Goal: Communication & Community: Ask a question

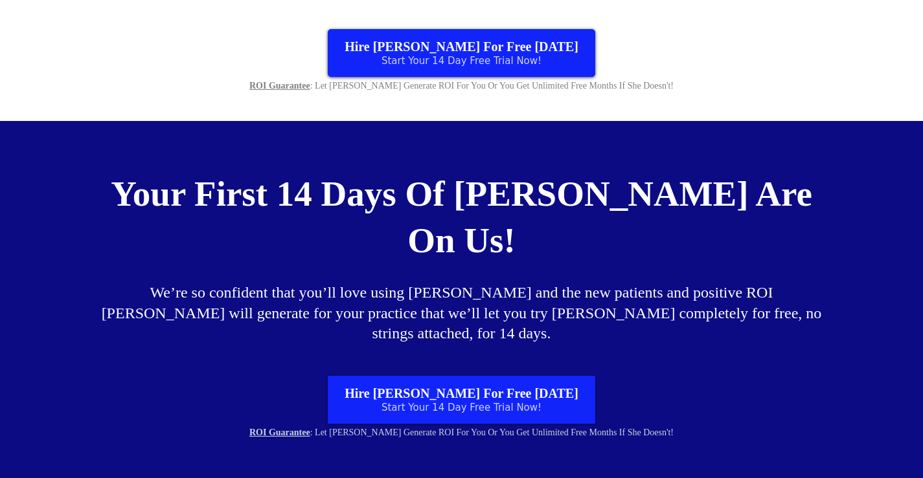
scroll to position [7801, 0]
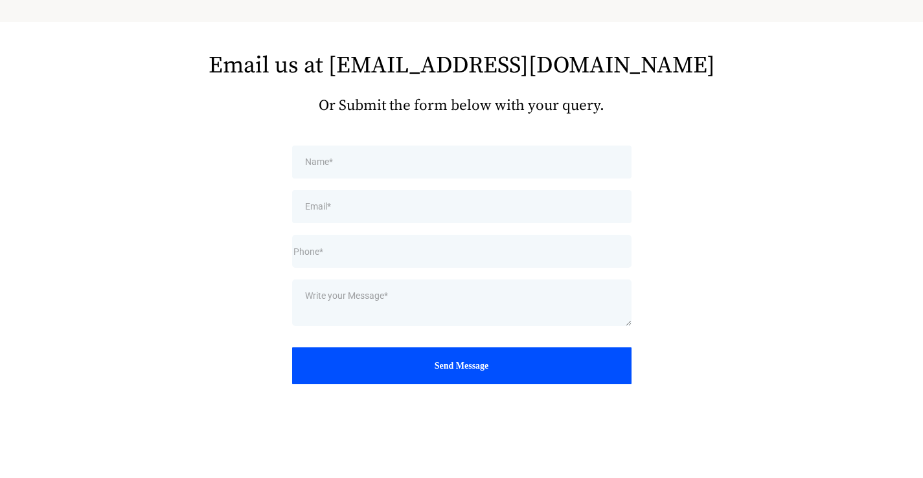
scroll to position [180, 0]
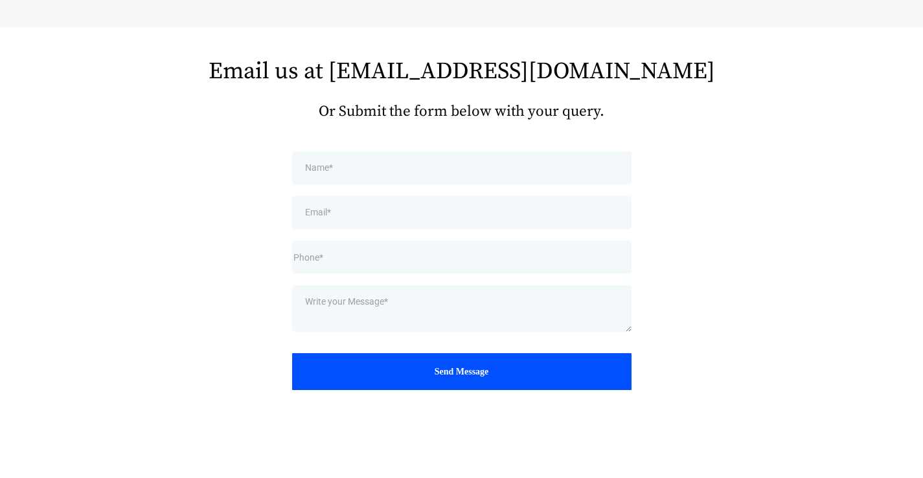
drag, startPoint x: 296, startPoint y: 190, endPoint x: 315, endPoint y: 204, distance: 23.6
click at [298, 189] on div "Send Message" at bounding box center [462, 275] width 356 height 289
click at [360, 213] on input "email" at bounding box center [461, 212] width 339 height 33
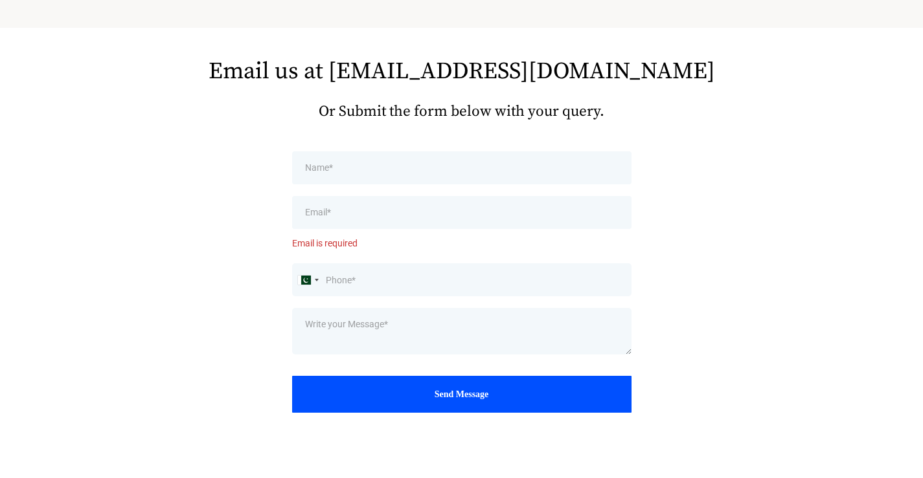
drag, startPoint x: 359, startPoint y: 286, endPoint x: 377, endPoint y: 293, distance: 18.9
click at [364, 286] on input "tel" at bounding box center [461, 280] width 339 height 33
type input "5204128496"
type input "Carol Bower"
type input "carol@sterlingcleanworks.com"
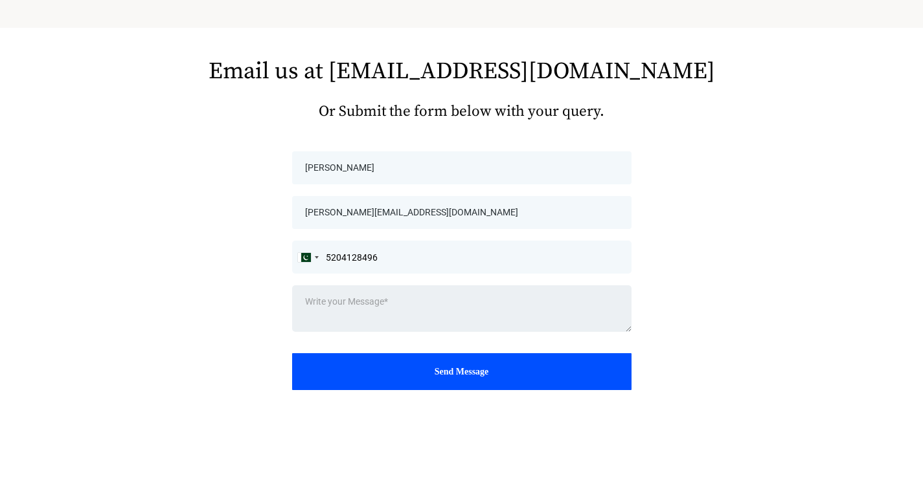
click at [352, 322] on textarea at bounding box center [461, 309] width 339 height 47
paste textarea "As a neighbor here in Tucson, I help businesses maintain clean and healthy work…"
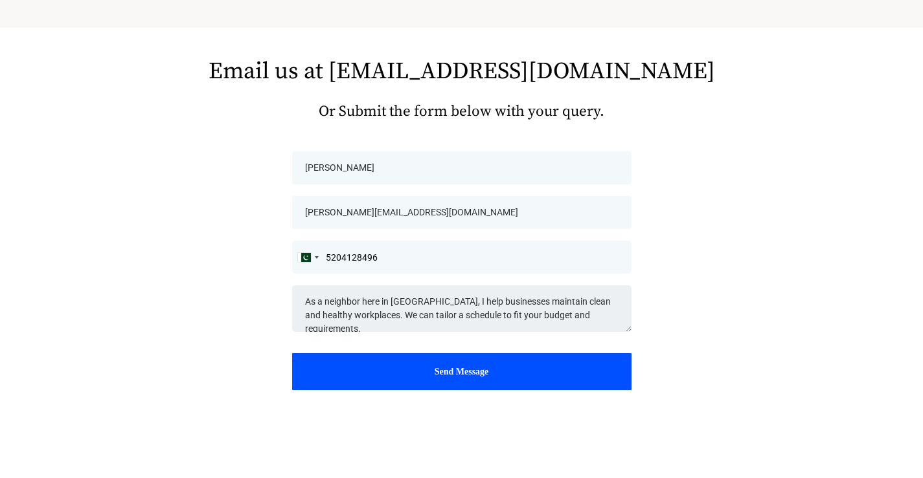
scroll to position [112, 0]
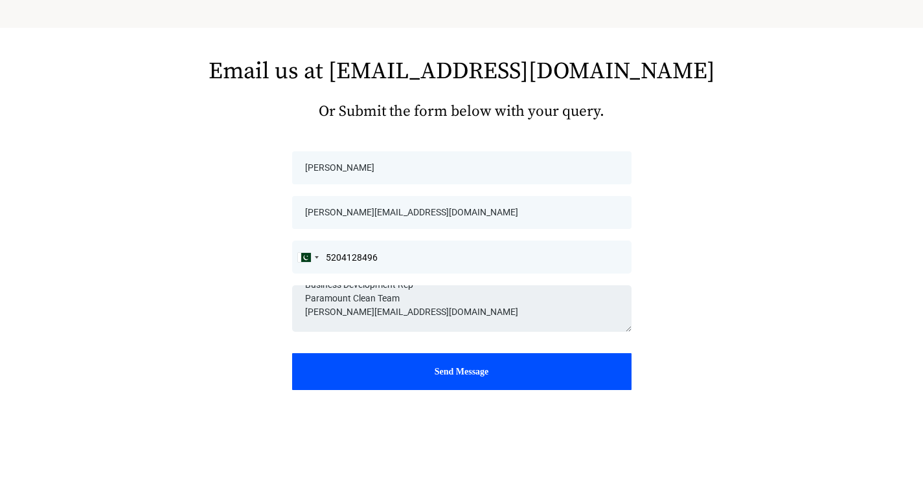
type textarea "As a neighbor here in Tucson, I help businesses maintain clean and healthy work…"
click at [323, 251] on input "5204128496" at bounding box center [461, 257] width 339 height 33
click at [317, 256] on div at bounding box center [317, 257] width 4 height 3
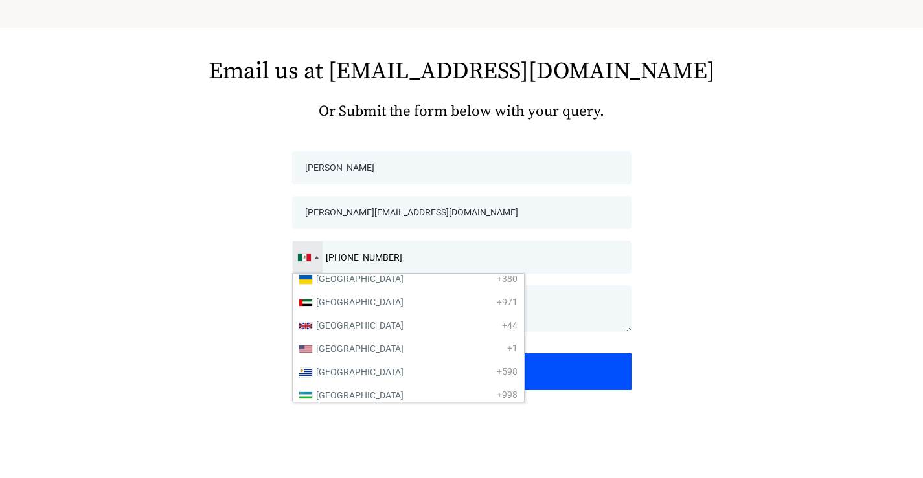
scroll to position [5436, 0]
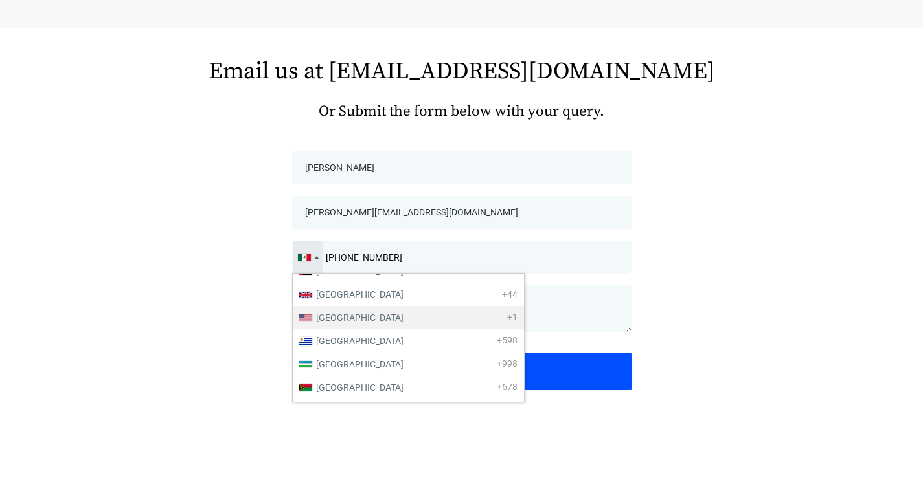
click at [357, 317] on span "United States" at bounding box center [359, 318] width 87 height 10
type input "(520) 412-8496"
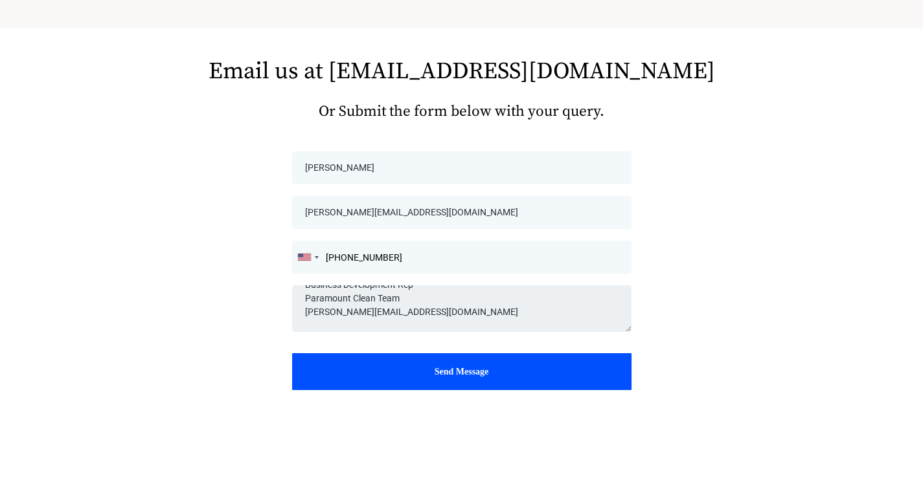
click at [359, 322] on textarea "As a neighbor here in Tucson, I help businesses maintain clean and healthy work…" at bounding box center [461, 309] width 339 height 47
click at [439, 371] on div "Send Message" at bounding box center [461, 372] width 319 height 16
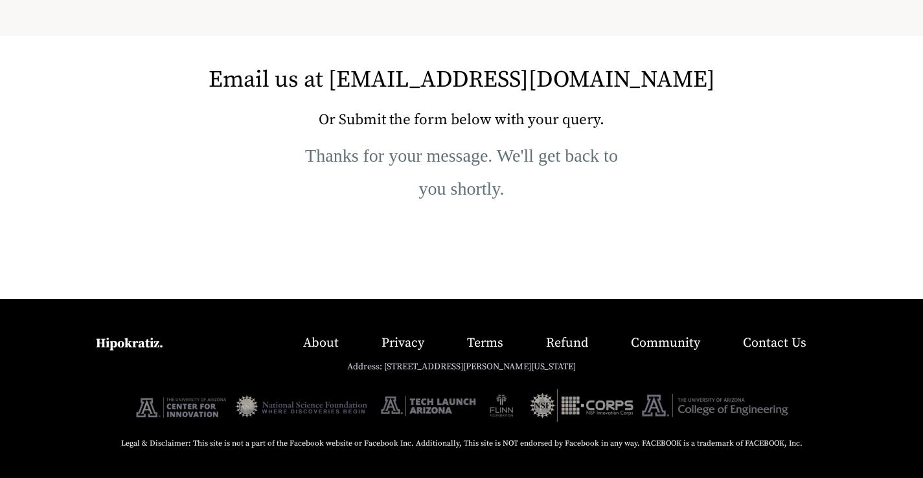
scroll to position [172, 0]
